Goal: Navigation & Orientation: Find specific page/section

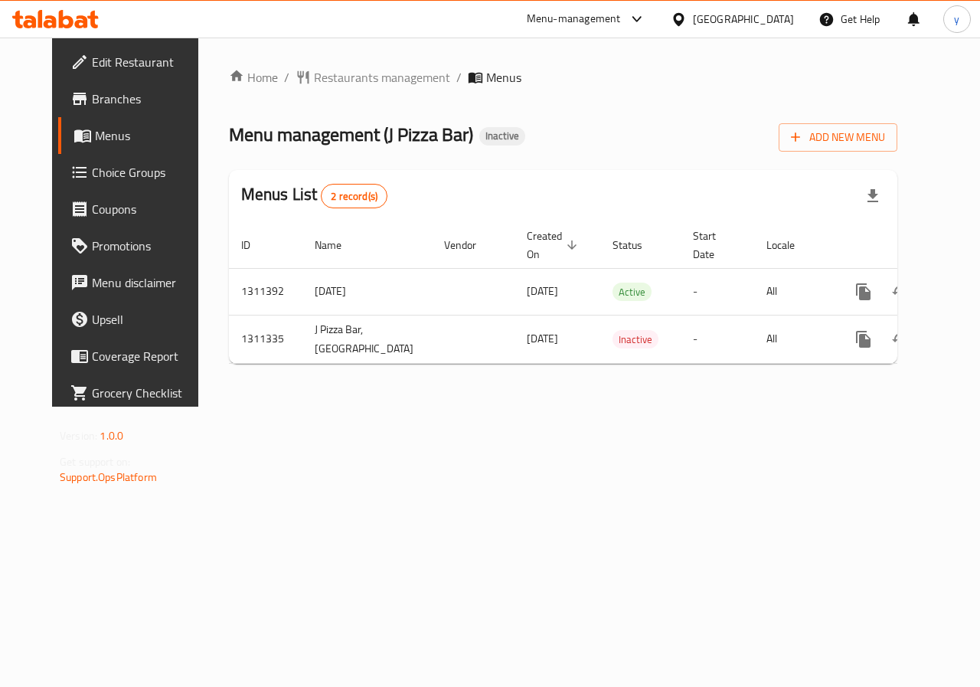
click at [92, 99] on span "Branches" at bounding box center [148, 99] width 112 height 18
click at [110, 135] on span "Menus" at bounding box center [149, 135] width 109 height 18
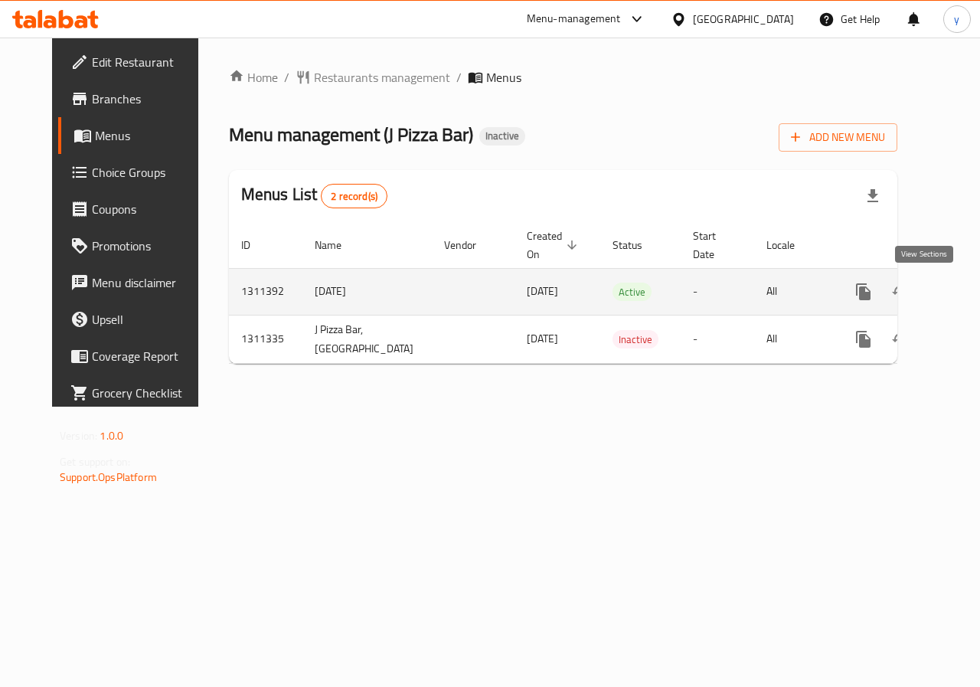
click at [965, 289] on icon "enhanced table" at bounding box center [974, 291] width 18 height 18
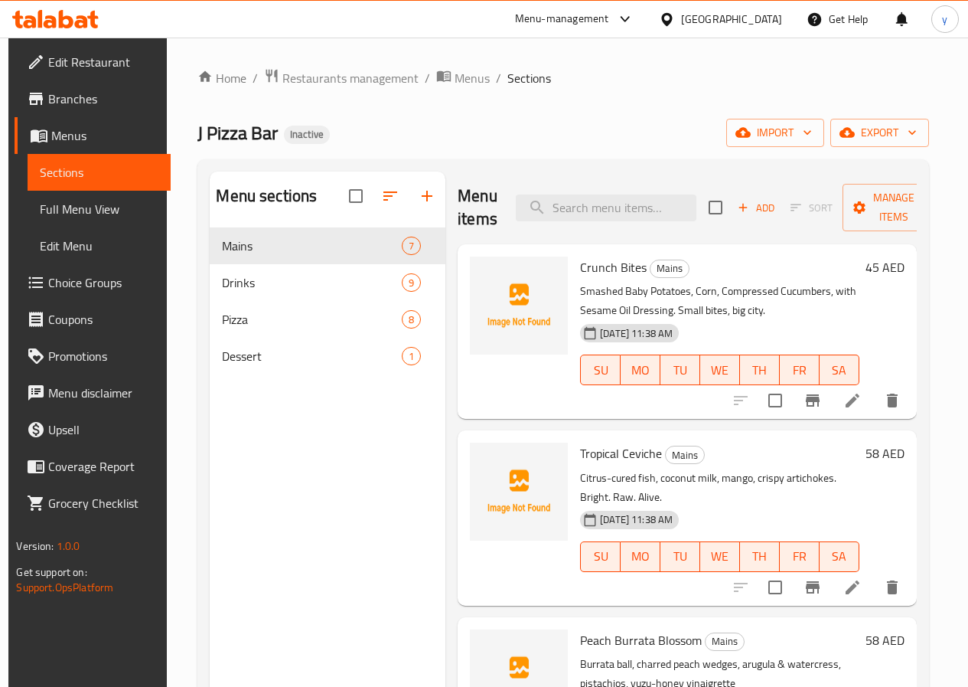
click at [93, 216] on span "Full Menu View" at bounding box center [99, 209] width 118 height 18
